Goal: Information Seeking & Learning: Learn about a topic

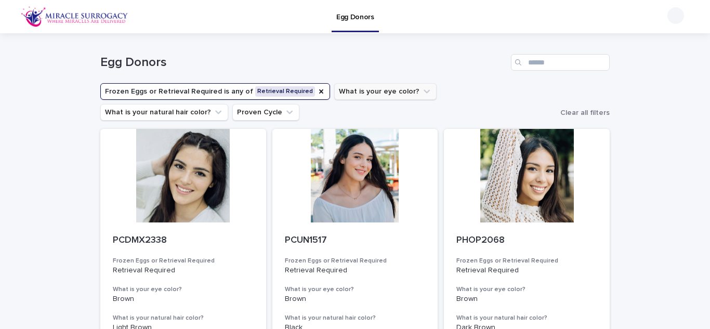
click at [422, 94] on icon "What is your eye color?" at bounding box center [427, 91] width 10 height 10
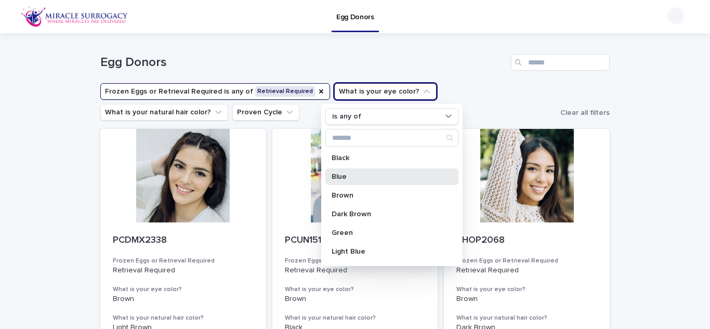
click at [347, 178] on p "Blue" at bounding box center [387, 176] width 110 height 7
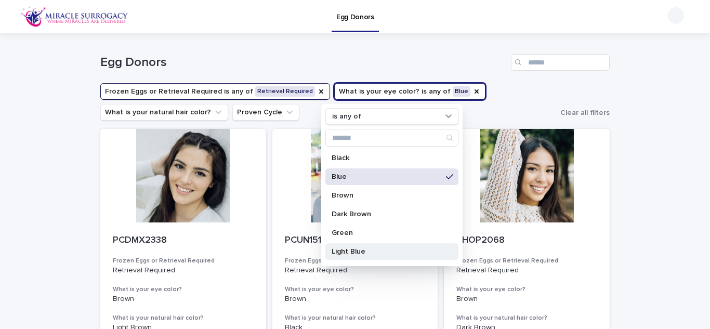
click at [354, 234] on p "Green" at bounding box center [387, 232] width 110 height 7
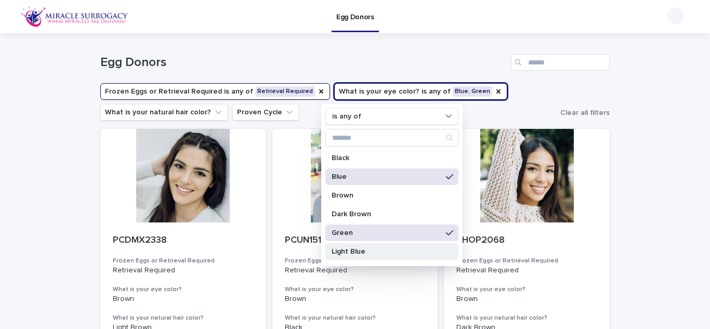
click at [360, 253] on p "Light Blue" at bounding box center [387, 251] width 110 height 7
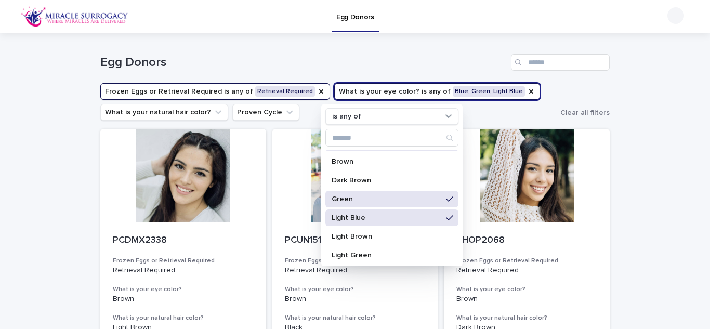
scroll to position [37, 0]
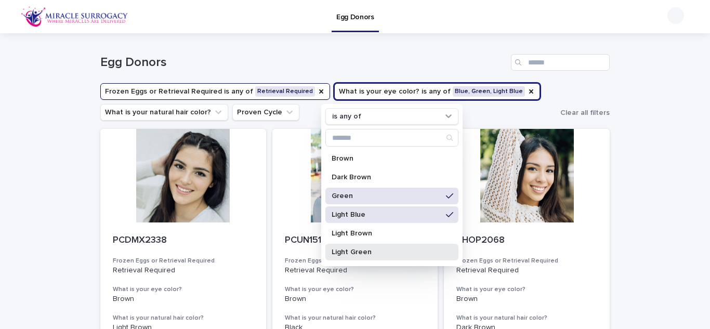
click at [362, 252] on p "Light Green" at bounding box center [387, 252] width 110 height 7
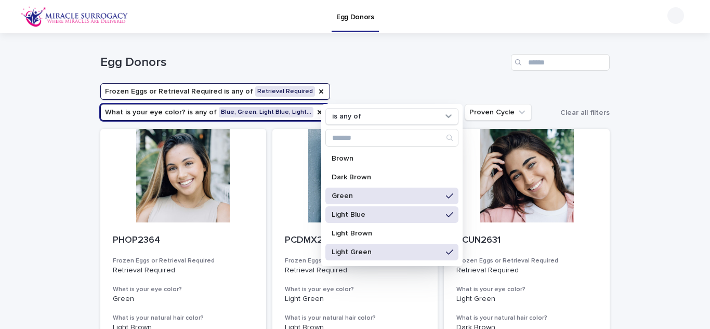
click at [376, 63] on h1 "Egg Donors" at bounding box center [303, 62] width 407 height 15
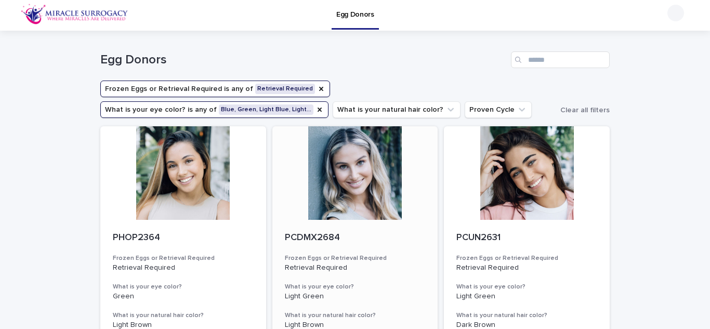
scroll to position [5, 0]
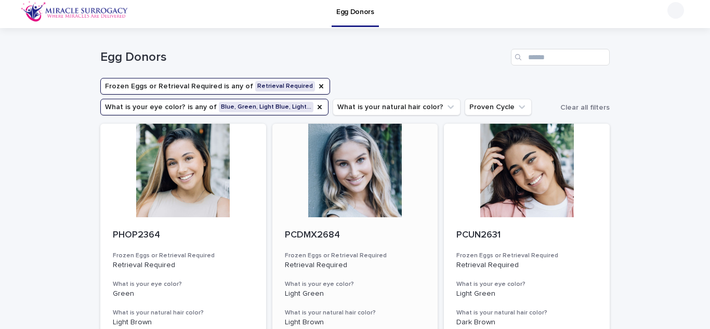
click at [407, 179] on div at bounding box center [355, 171] width 166 height 94
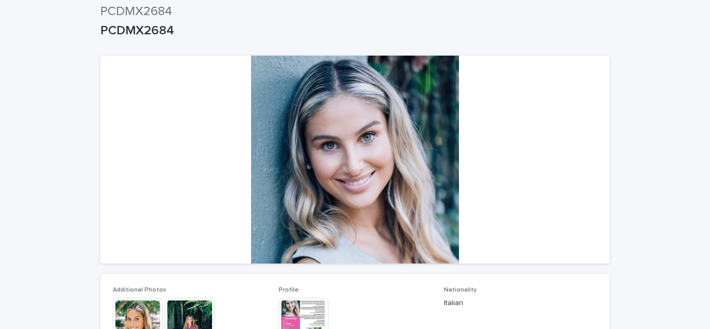
scroll to position [32, 0]
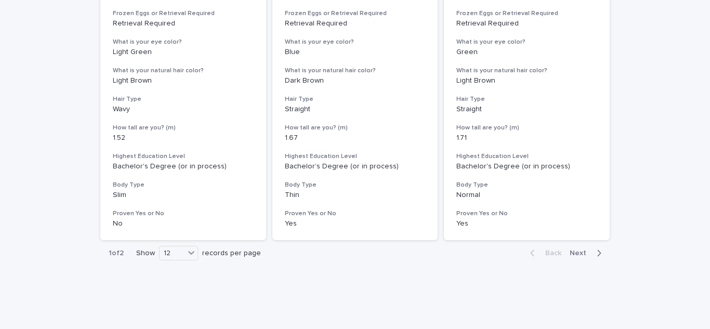
scroll to position [1343, 0]
click at [582, 251] on span "Next" at bounding box center [581, 251] width 23 height 7
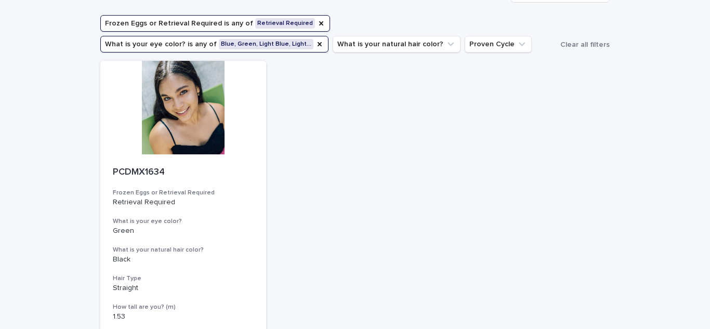
scroll to position [68, 0]
click at [517, 45] on icon "Proven Cycle" at bounding box center [522, 45] width 10 height 10
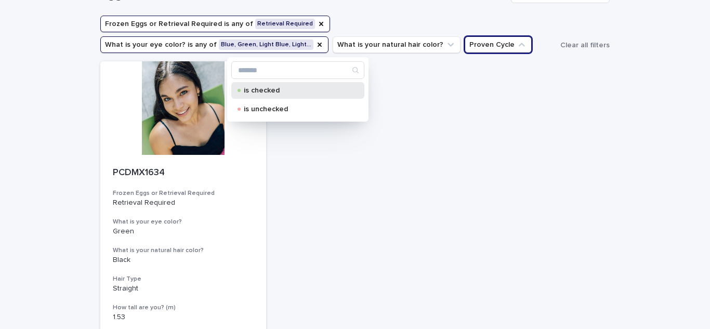
click at [268, 89] on p "is checked" at bounding box center [296, 90] width 104 height 7
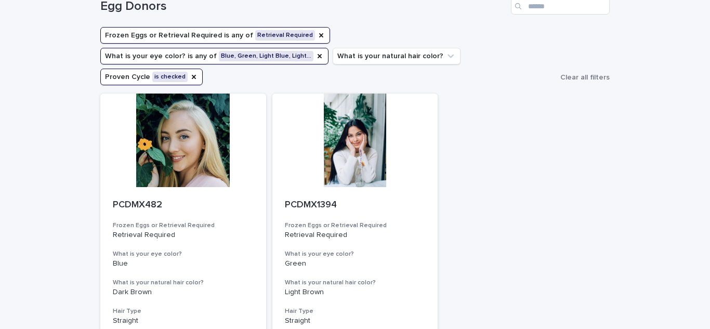
scroll to position [20, 0]
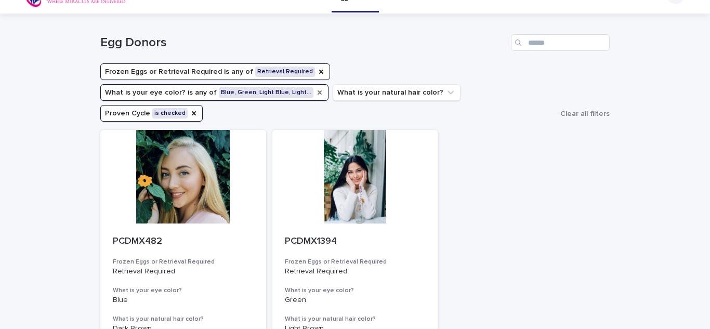
click at [324, 88] on icon "What is your eye color?" at bounding box center [320, 92] width 8 height 8
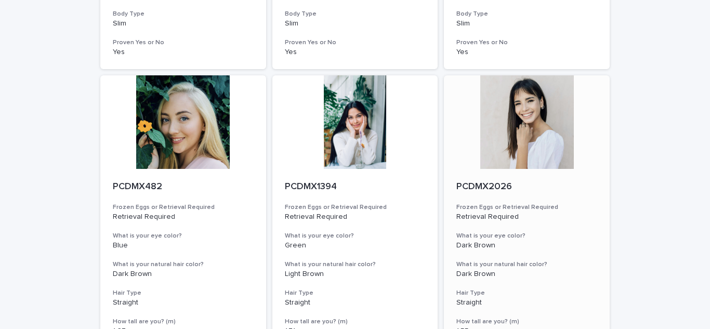
scroll to position [793, 0]
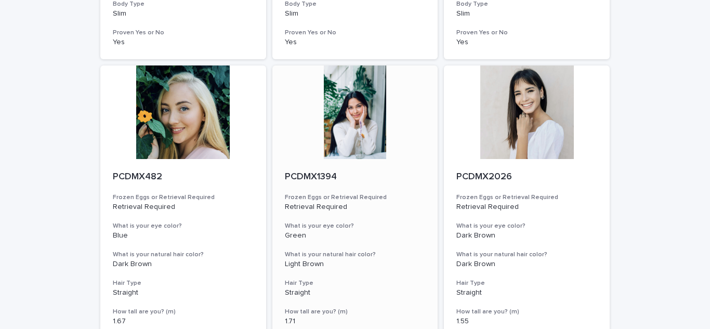
click at [410, 158] on div at bounding box center [355, 113] width 166 height 94
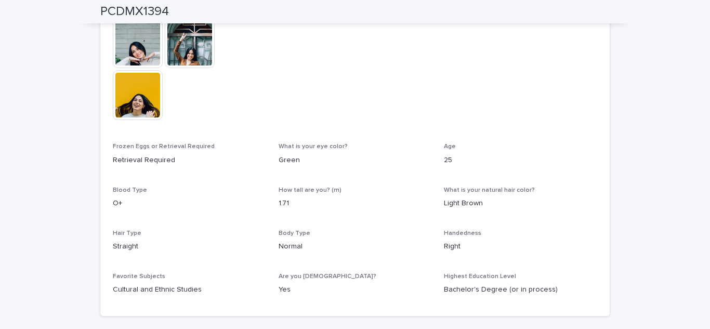
scroll to position [534, 0]
